Goal: Check status

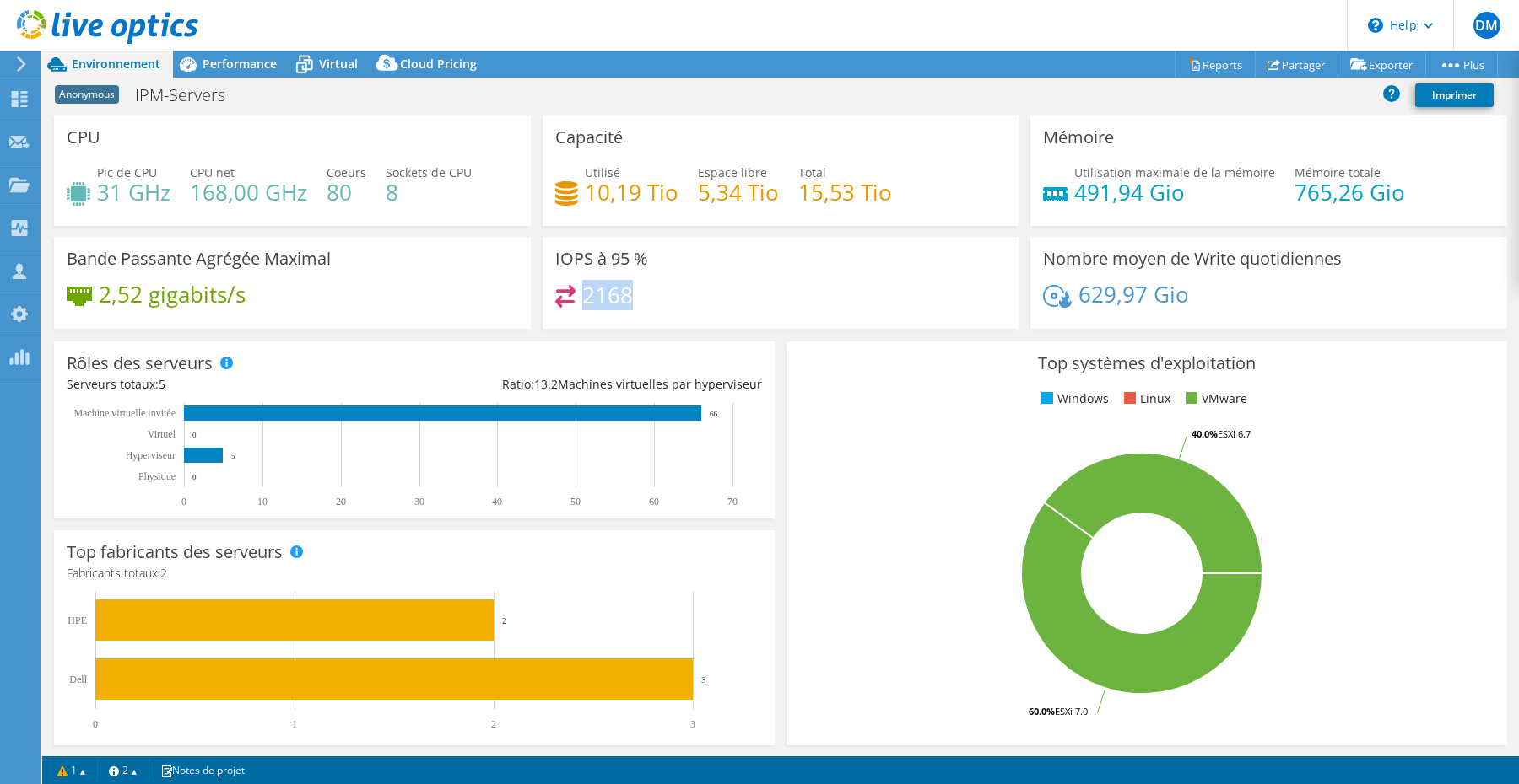
drag, startPoint x: 643, startPoint y: 300, endPoint x: 587, endPoint y: 301, distance: 56.0
click at [587, 301] on div "2168" at bounding box center [781, 303] width 452 height 36
drag, startPoint x: 1193, startPoint y: 298, endPoint x: 1076, endPoint y: 303, distance: 117.1
click at [1076, 303] on div "629,97 Gio" at bounding box center [1268, 303] width 452 height 35
click at [924, 313] on div "2168" at bounding box center [781, 303] width 452 height 36
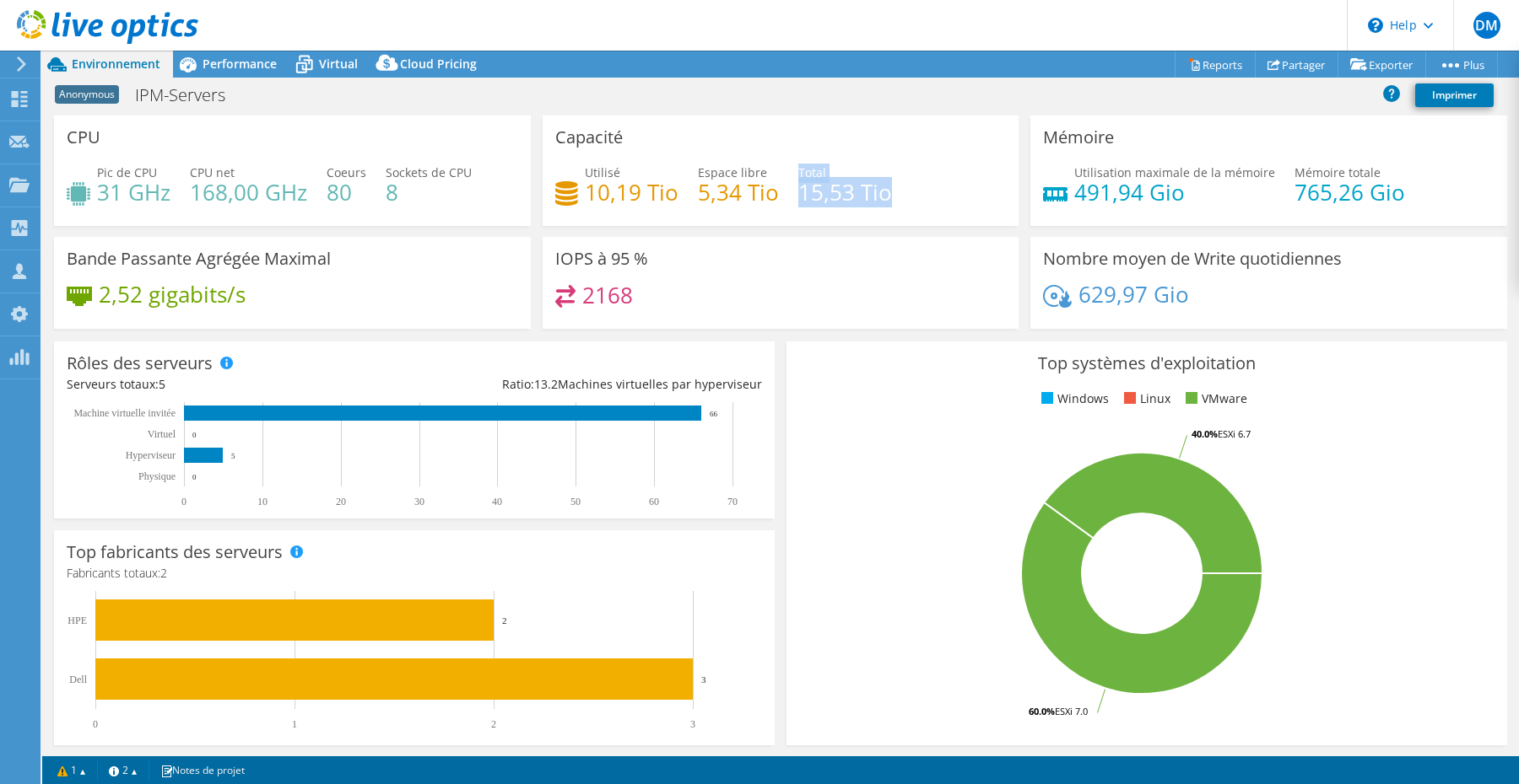
drag, startPoint x: 886, startPoint y: 188, endPoint x: 795, endPoint y: 201, distance: 91.9
click at [795, 201] on div "Utilisé 10,19 Tio Espace libre 5,34 Tio Total 15,53 Tio" at bounding box center [781, 191] width 452 height 55
drag, startPoint x: 1202, startPoint y: 299, endPoint x: 1079, endPoint y: 311, distance: 123.6
click at [1079, 311] on div "629,97 Gio" at bounding box center [1268, 303] width 452 height 35
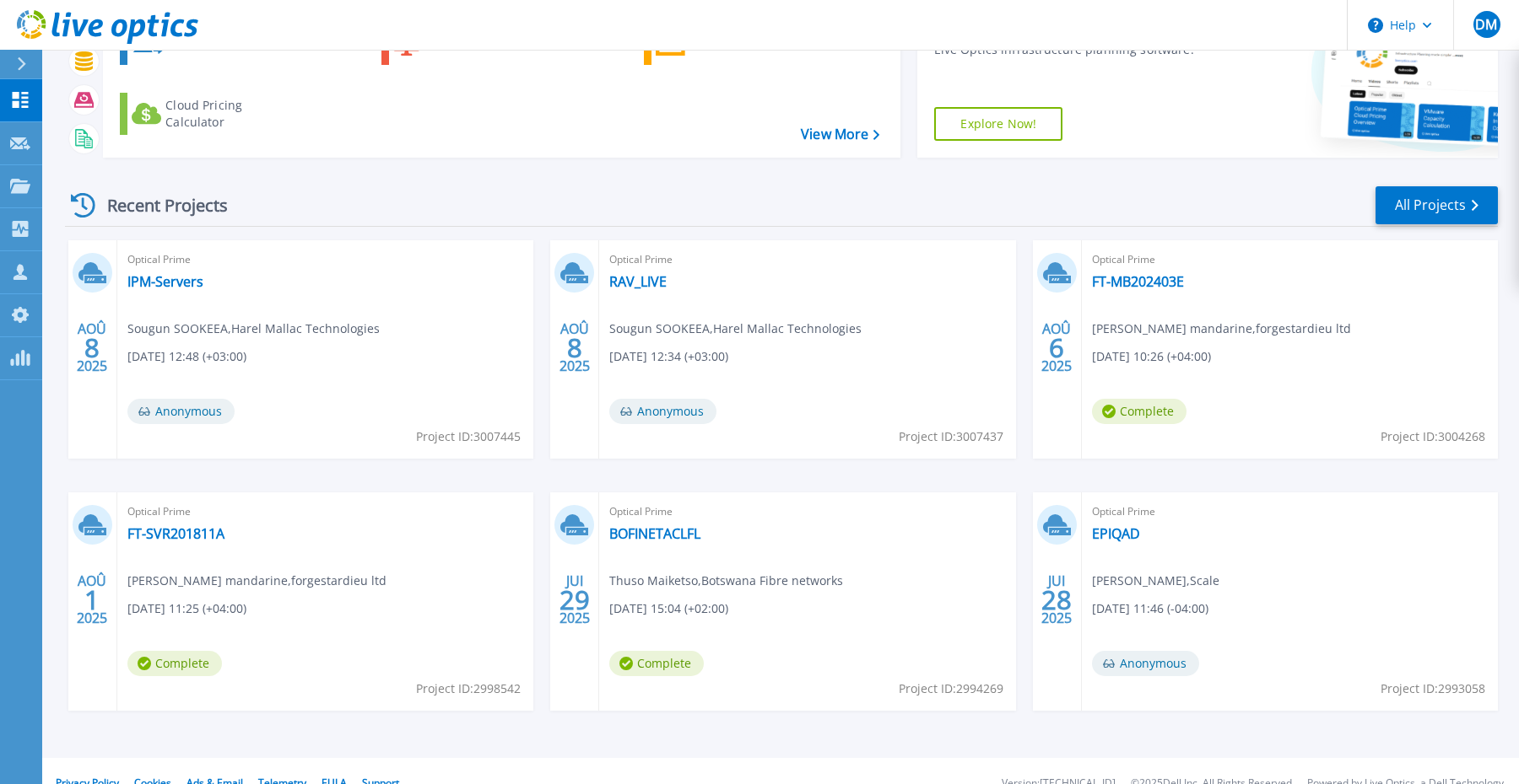
scroll to position [150, 0]
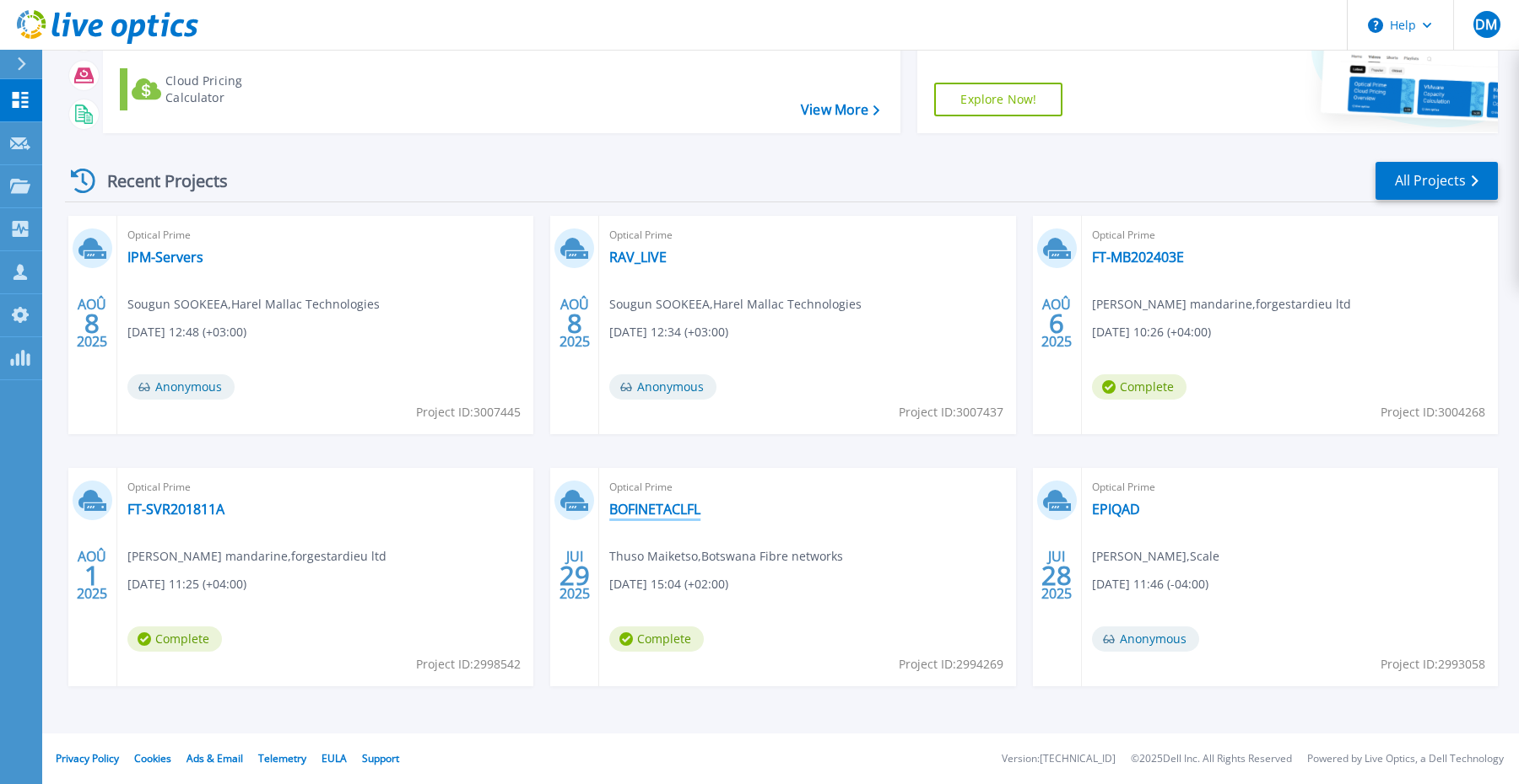
click at [689, 514] on link "BOFINETACLFL" at bounding box center [655, 509] width 91 height 17
